Goal: Navigation & Orientation: Find specific page/section

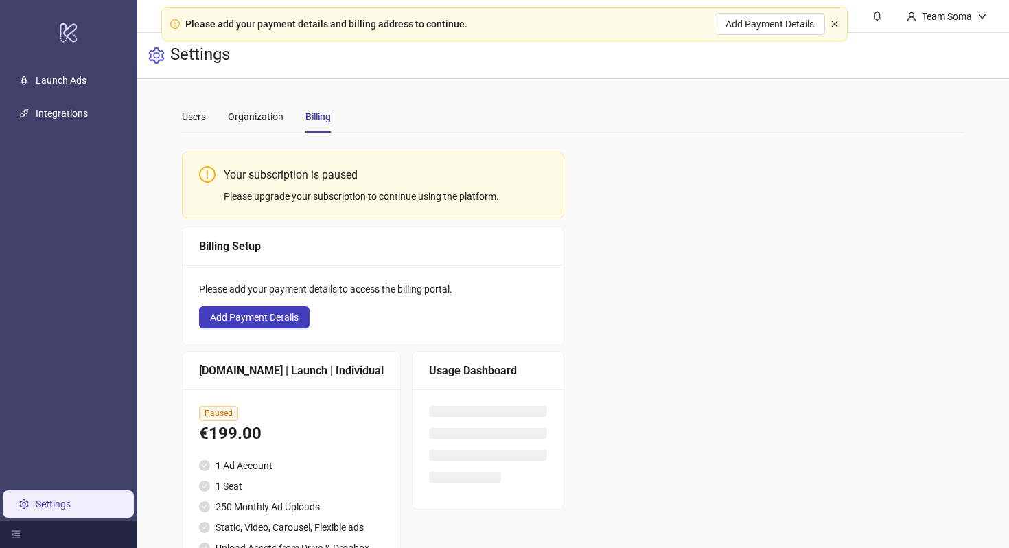
click at [835, 25] on icon "close" at bounding box center [835, 24] width 8 height 8
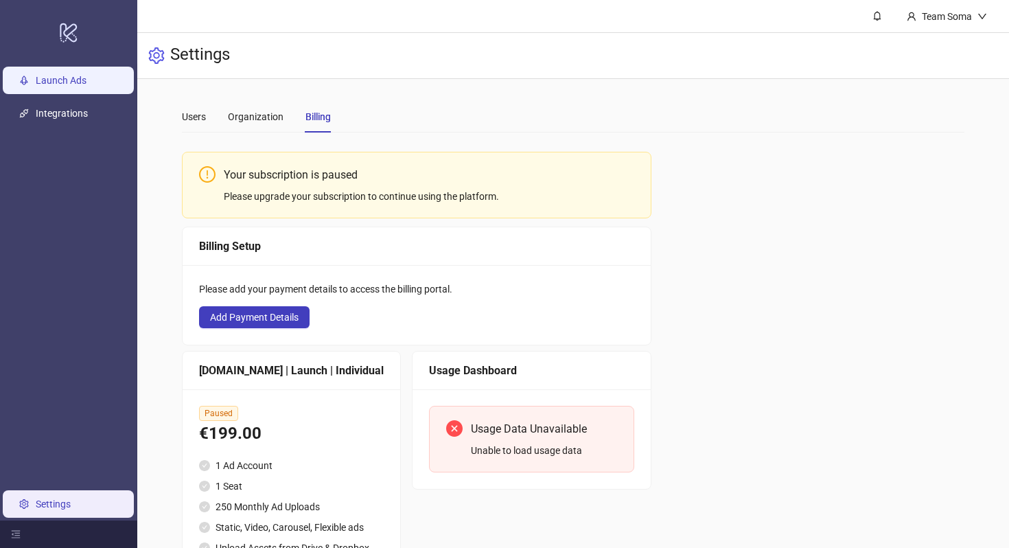
click at [36, 82] on link "Launch Ads" at bounding box center [61, 80] width 51 height 11
click at [192, 109] on div "Users" at bounding box center [194, 116] width 24 height 15
click at [36, 77] on link "Launch Ads" at bounding box center [61, 80] width 51 height 11
click at [38, 62] on link "logo/logo-mobile" at bounding box center [68, 32] width 137 height 64
click at [205, 121] on div "Users" at bounding box center [194, 116] width 24 height 15
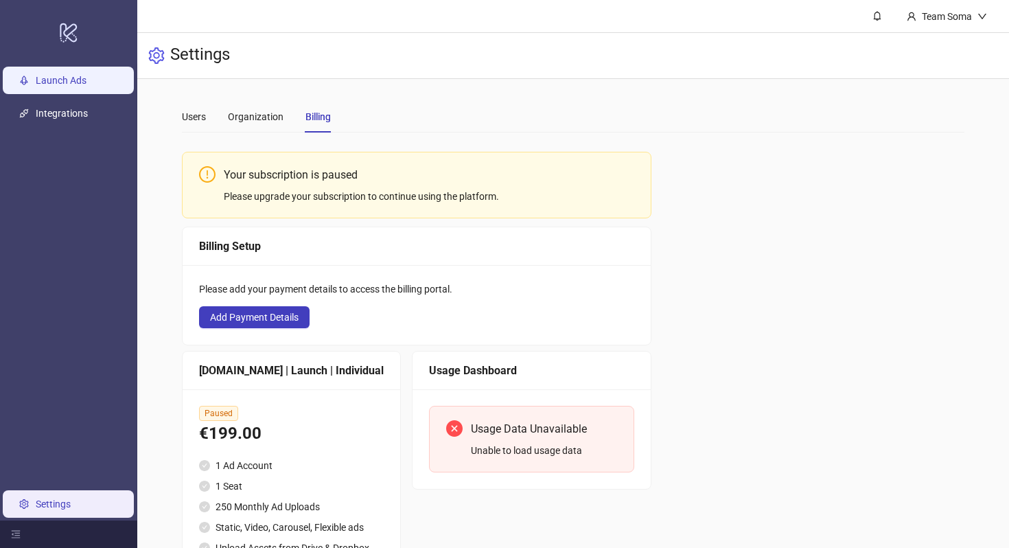
click at [66, 75] on link "Launch Ads" at bounding box center [61, 80] width 51 height 11
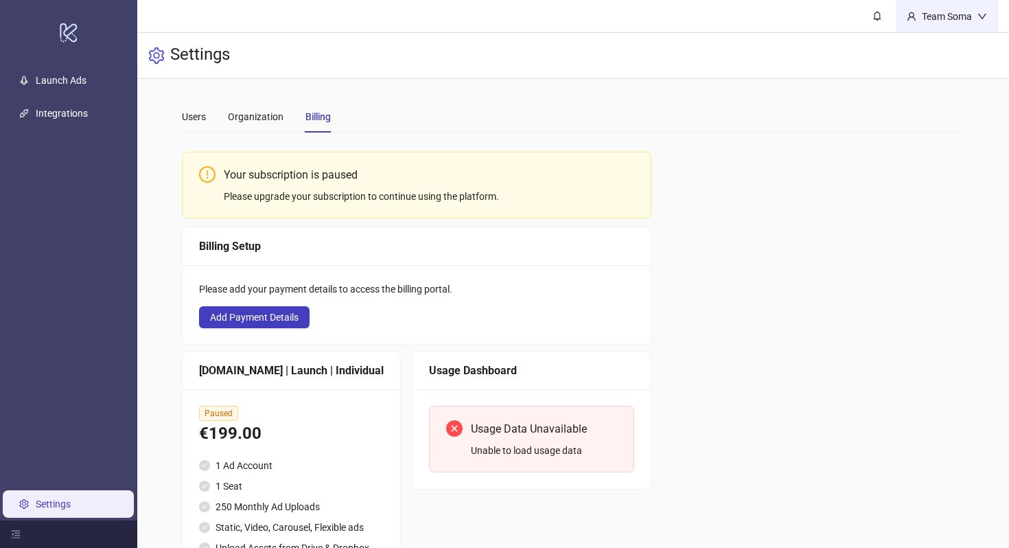
click at [984, 8] on div "Team Soma" at bounding box center [947, 16] width 102 height 32
click at [943, 58] on div "Settings" at bounding box center [573, 56] width 872 height 46
click at [964, 11] on div "Team Soma" at bounding box center [946, 16] width 61 height 15
click at [943, 53] on div "Settings" at bounding box center [573, 56] width 872 height 46
click at [958, 9] on div "Team Soma" at bounding box center [946, 16] width 61 height 15
